Goal: Navigation & Orientation: Find specific page/section

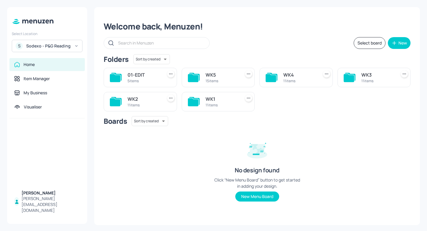
click at [205, 100] on div "WK1" at bounding box center [221, 98] width 33 height 7
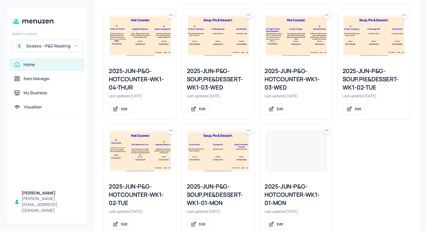
scroll to position [282, 0]
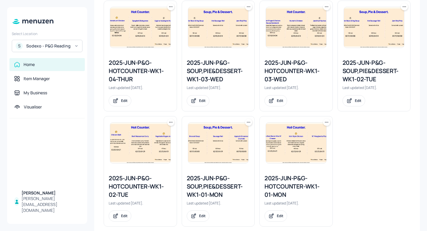
click at [289, 174] on div "2025-JUN-P&G-HOTCOUNTER-WK1-01-MON" at bounding box center [295, 186] width 63 height 25
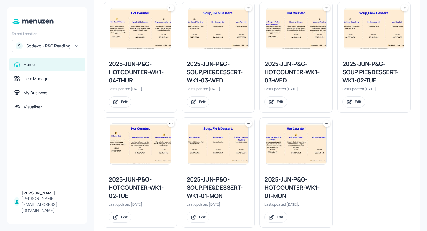
scroll to position [291, 0]
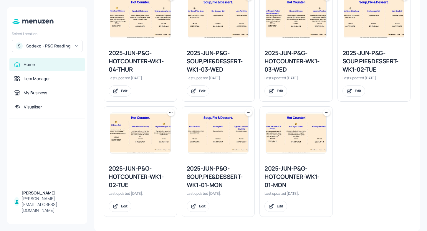
click at [288, 149] on img at bounding box center [296, 133] width 60 height 41
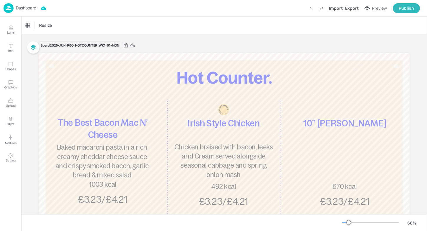
click at [25, 6] on p "Dashboard" at bounding box center [26, 8] width 20 height 4
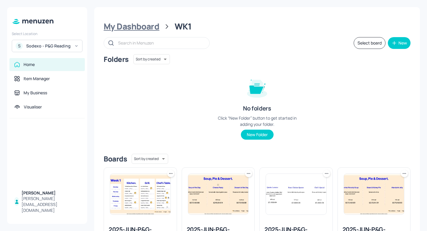
click at [131, 26] on div "My Dashboard" at bounding box center [132, 26] width 56 height 11
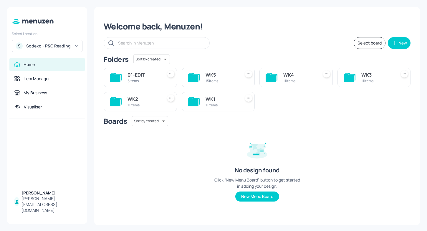
click at [138, 82] on div "5 items" at bounding box center [143, 80] width 33 height 5
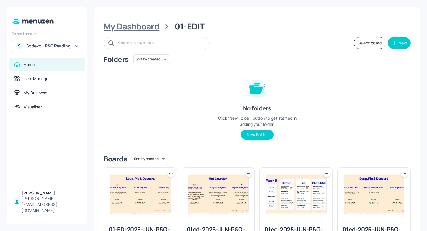
click at [130, 25] on div "My Dashboard" at bounding box center [132, 26] width 56 height 11
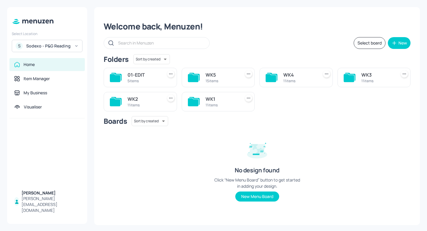
click at [219, 106] on div "11 items" at bounding box center [221, 104] width 33 height 5
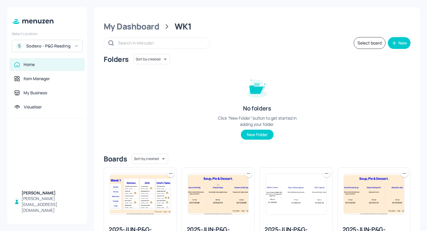
click at [176, 24] on div "WK1" at bounding box center [182, 26] width 17 height 11
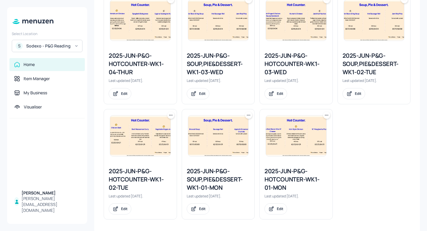
scroll to position [291, 0]
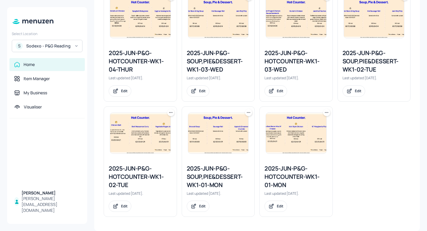
click at [272, 168] on div "2025-JUN-P&G-HOTCOUNTER-WK1-01-MON" at bounding box center [295, 176] width 63 height 25
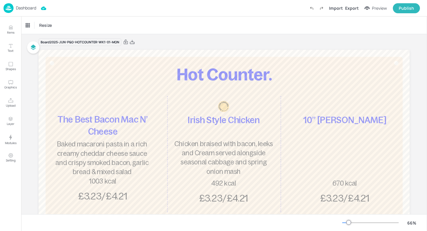
scroll to position [1, 0]
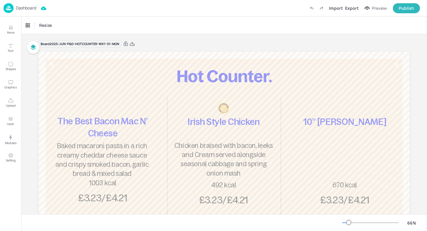
click at [9, 10] on img at bounding box center [9, 8] width 10 height 10
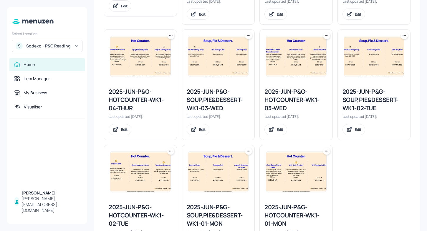
scroll to position [291, 0]
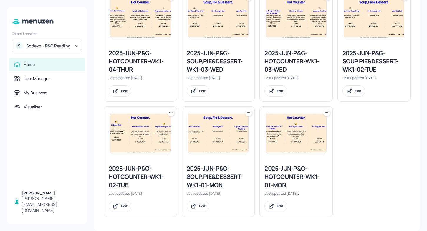
click at [276, 172] on div "2025-JUN-P&G-HOTCOUNTER-WK1-01-MON" at bounding box center [295, 176] width 63 height 25
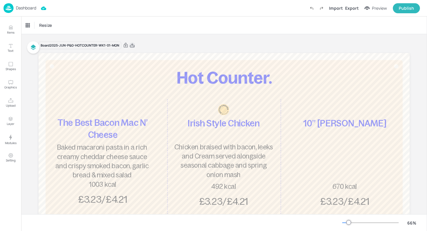
click at [130, 45] on icon at bounding box center [131, 45] width 5 height 6
click at [26, 8] on p "Dashboard" at bounding box center [26, 8] width 20 height 4
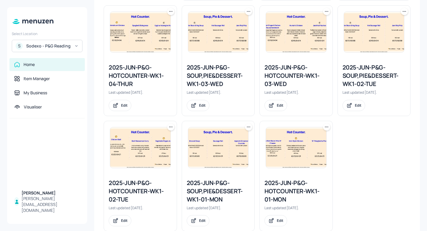
scroll to position [291, 0]
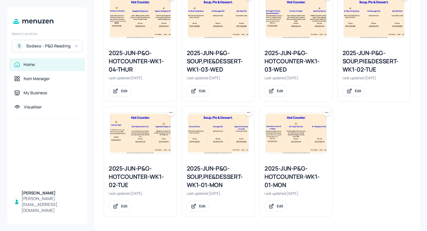
click at [212, 180] on div "2025-JUN-P&G-SOUP,PIE&DESSERT-WK1-01-MON" at bounding box center [218, 176] width 63 height 25
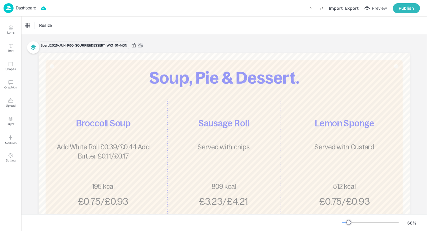
click at [139, 46] on icon at bounding box center [139, 45] width 5 height 6
click at [215, 42] on div "Board 2025-JUN-P&G-SOUP,PIE&DESSERT-WK1-01-MON" at bounding box center [224, 45] width 371 height 8
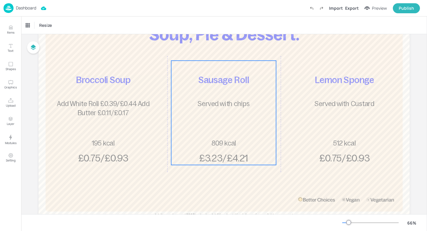
scroll to position [44, 0]
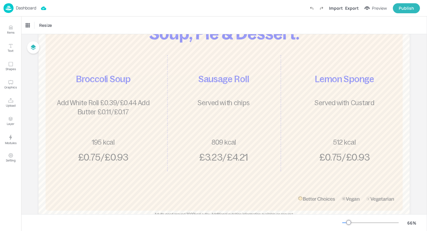
click at [27, 6] on p "Dashboard" at bounding box center [26, 8] width 20 height 4
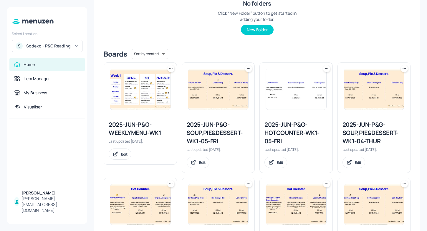
scroll to position [99, 0]
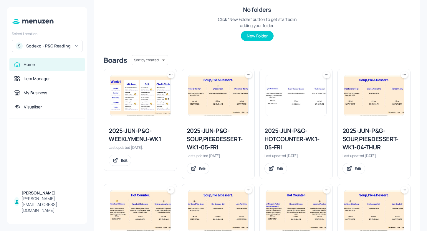
click at [143, 112] on img at bounding box center [140, 95] width 60 height 41
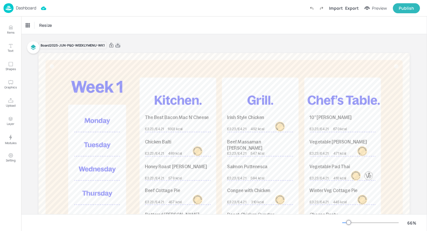
click at [117, 46] on icon at bounding box center [117, 45] width 5 height 6
click at [16, 7] on p "Dashboard" at bounding box center [26, 8] width 20 height 4
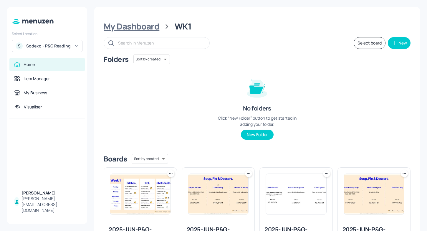
click at [144, 30] on div "My Dashboard" at bounding box center [132, 26] width 56 height 11
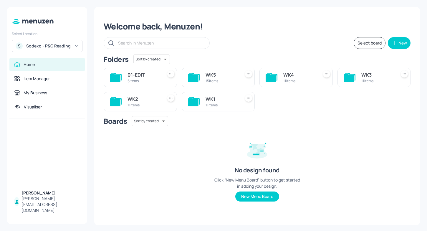
click at [152, 94] on div "WK2 11 items" at bounding box center [140, 101] width 73 height 19
click at [140, 100] on div "WK2" at bounding box center [143, 98] width 33 height 7
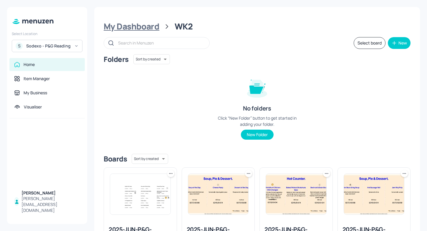
click at [144, 30] on div "My Dashboard" at bounding box center [132, 26] width 56 height 11
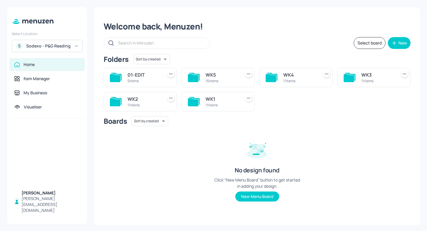
click at [210, 98] on div "WK1" at bounding box center [221, 98] width 33 height 7
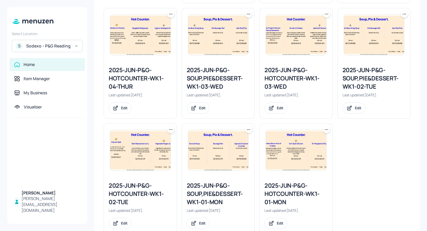
scroll to position [291, 0]
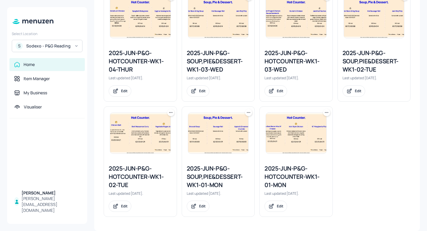
click at [27, 47] on div "Sodexo - P&G Reading" at bounding box center [48, 46] width 44 height 6
